Goal: Go to known website: Go to known website

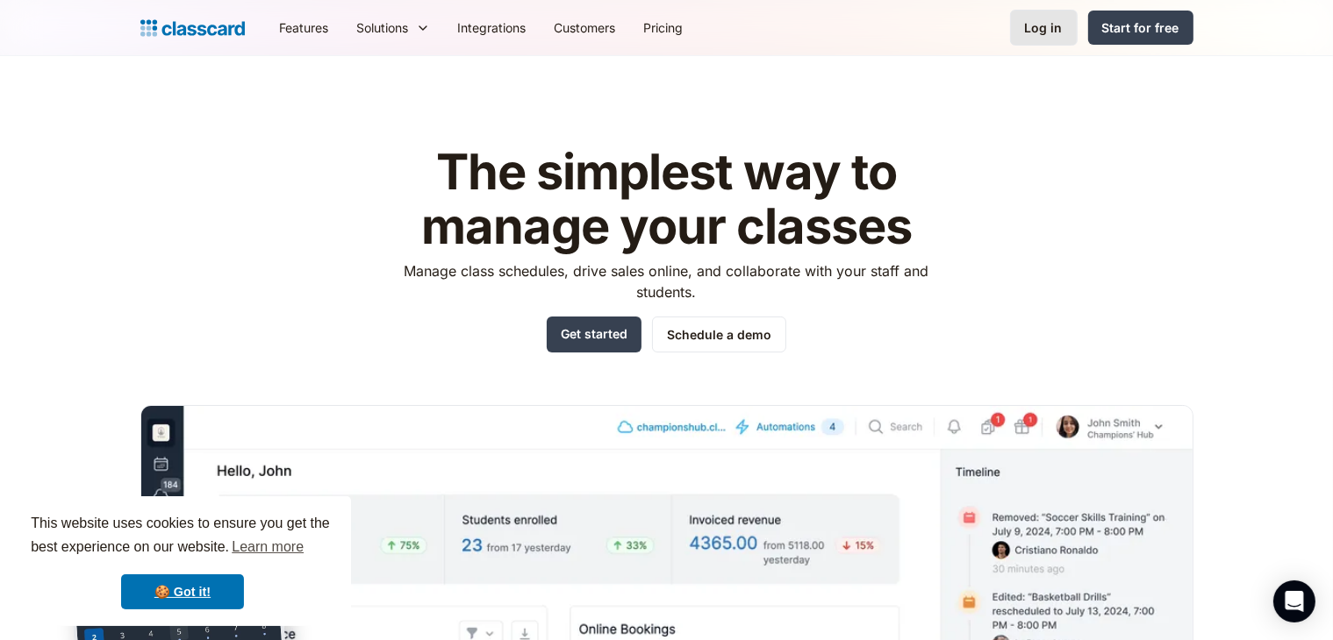
click at [1049, 29] on div "Log in" at bounding box center [1044, 27] width 38 height 18
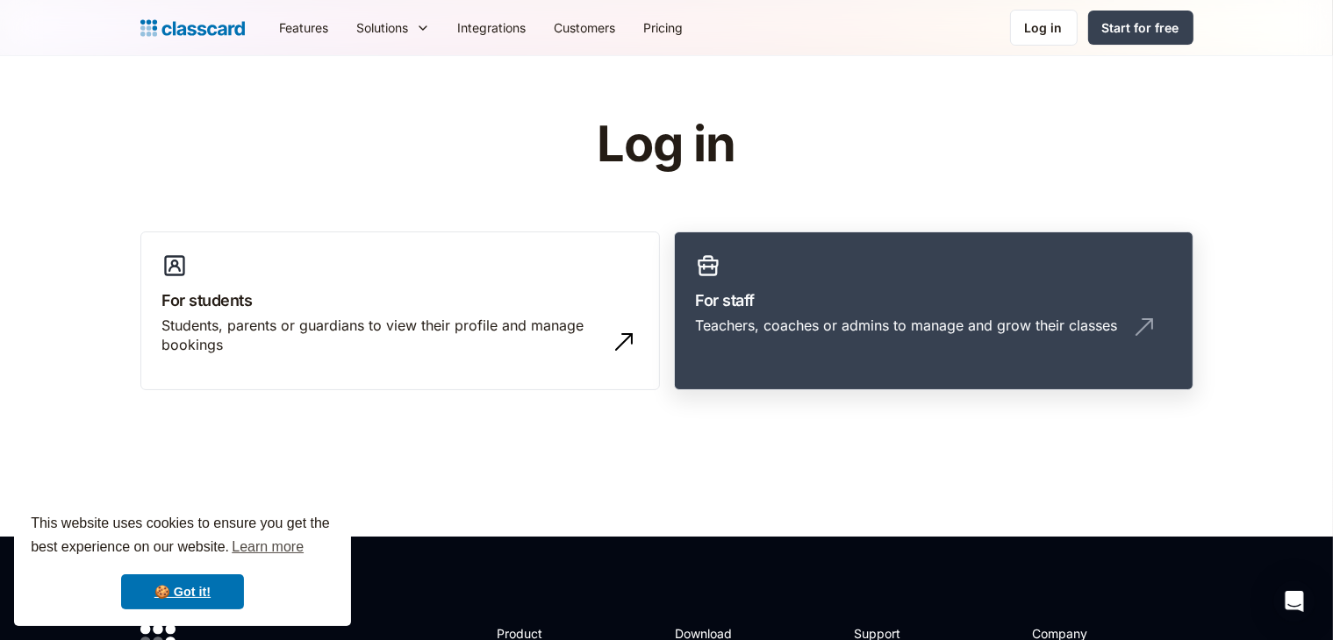
click at [887, 317] on div "Teachers, coaches or admins to manage and grow their classes" at bounding box center [907, 325] width 422 height 19
